Goal: Information Seeking & Learning: Learn about a topic

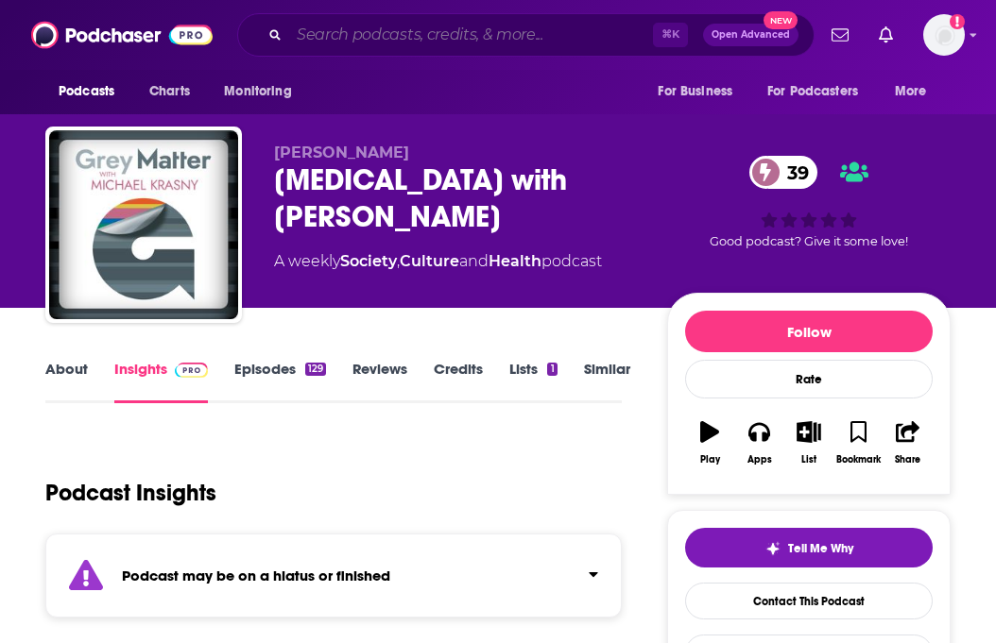
click at [428, 42] on input "Search podcasts, credits, & more..." at bounding box center [471, 35] width 364 height 30
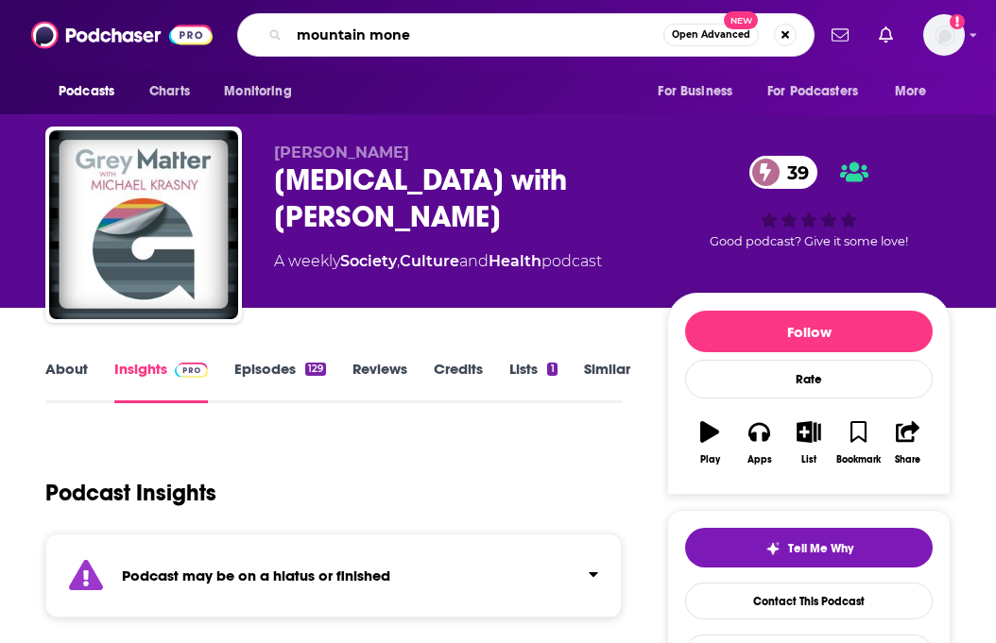
type input "mountain money"
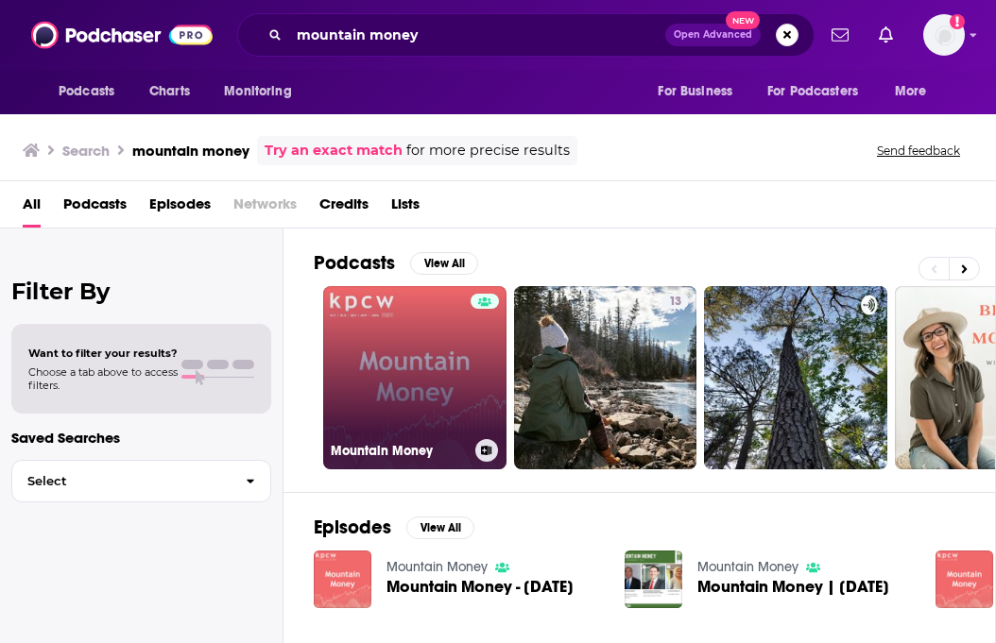
click at [452, 338] on link "Mountain Money" at bounding box center [414, 377] width 183 height 183
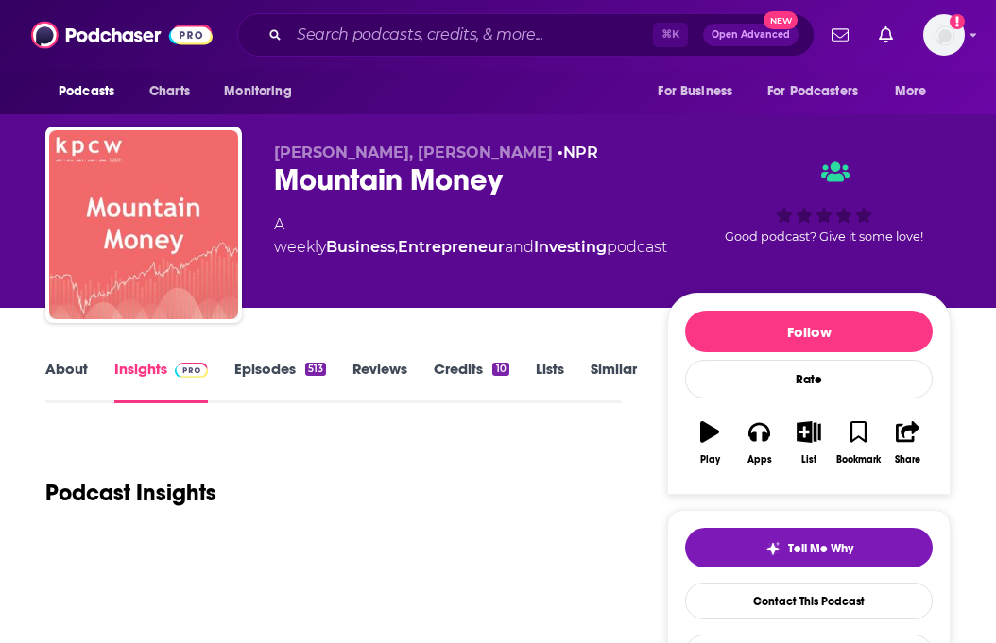
click at [74, 373] on link "About" at bounding box center [66, 381] width 43 height 43
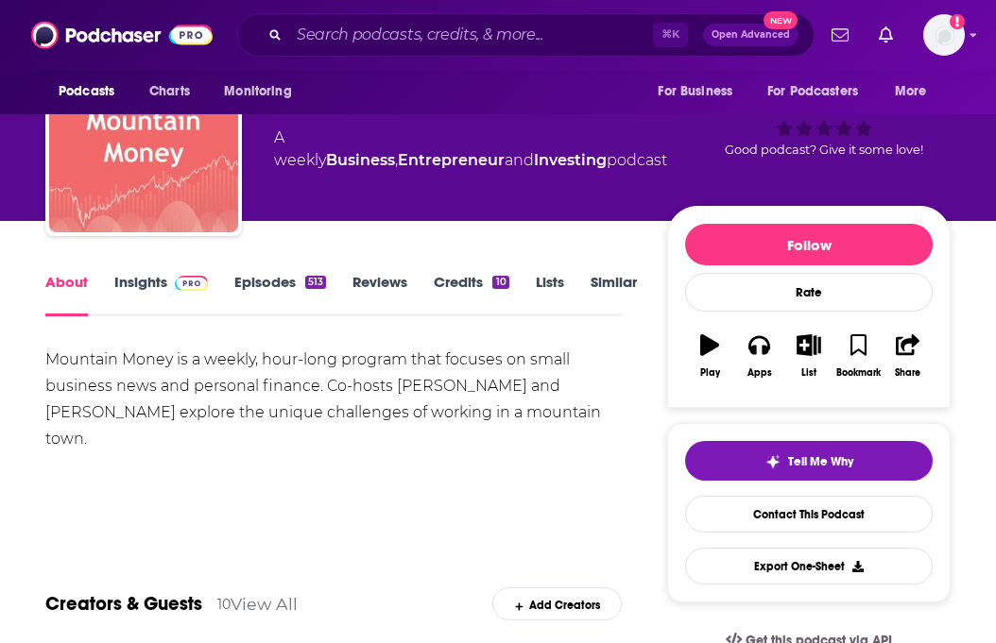
scroll to position [89, 0]
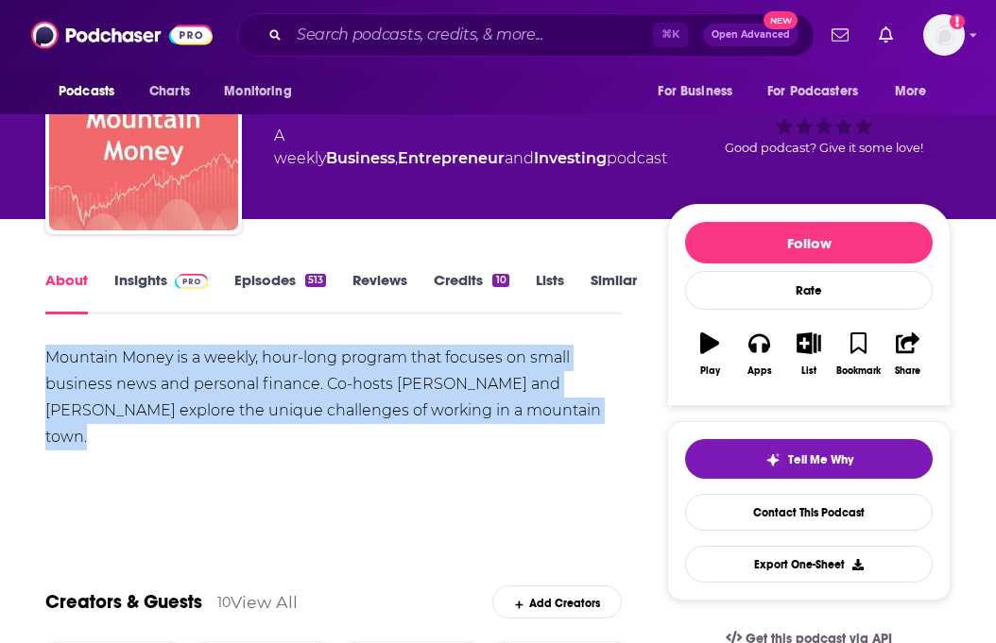
drag, startPoint x: 609, startPoint y: 417, endPoint x: -10, endPoint y: 364, distance: 622.1
click at [0, 364] on html "Podcasts Charts Monitoring ⌘ K Open Advanced New For Business For Podcasters Mo…" at bounding box center [498, 232] width 996 height 643
copy div "Mountain Money is a weekly, hour-long program that focuses on small business ne…"
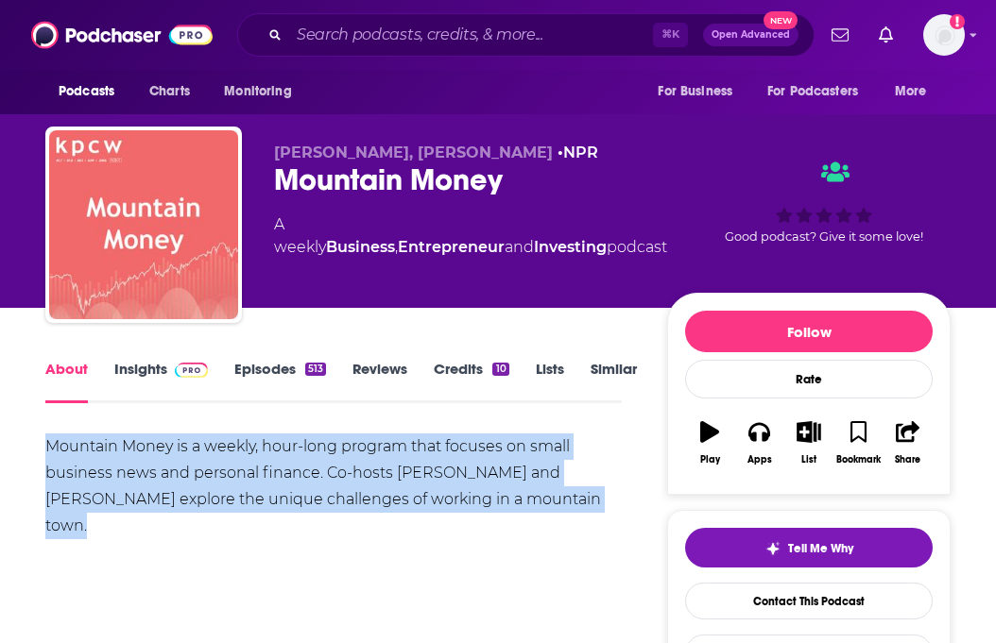
copy div "Mountain Money is a weekly, hour-long program that focuses on small business ne…"
click at [182, 373] on img at bounding box center [191, 370] width 33 height 15
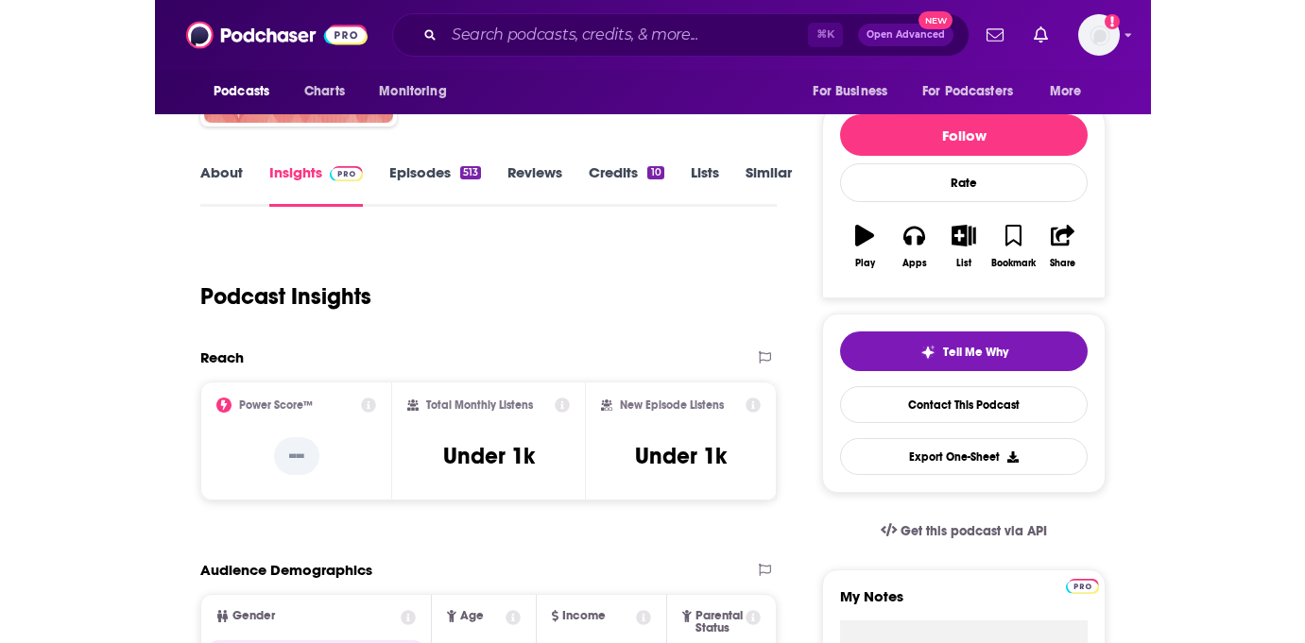
scroll to position [169, 0]
